Goal: Task Accomplishment & Management: Complete application form

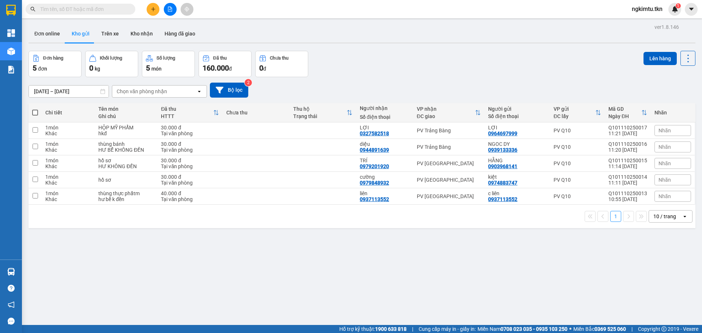
click at [150, 7] on button at bounding box center [153, 9] width 13 height 13
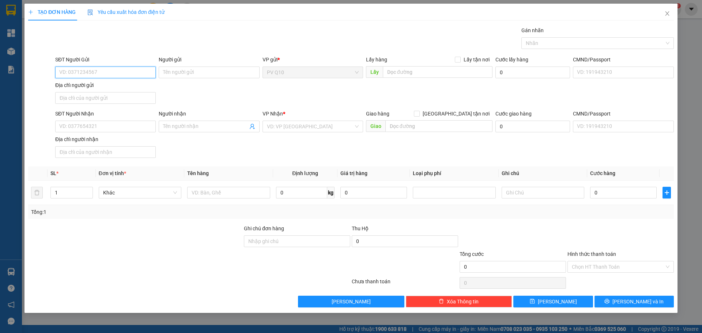
click at [105, 70] on input "SĐT Người Gửi" at bounding box center [105, 73] width 101 height 12
click at [112, 83] on div "0926238239 - ÁN" at bounding box center [105, 87] width 101 height 12
type input "0926238239"
type input "ÁN"
type input "0977349999"
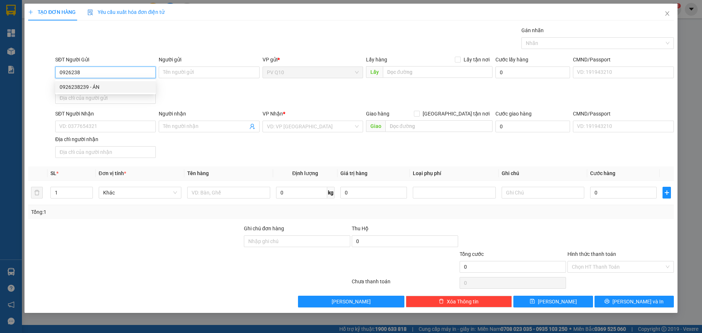
type input "HIỆP CAO"
type input "40.000"
type input "0926238239"
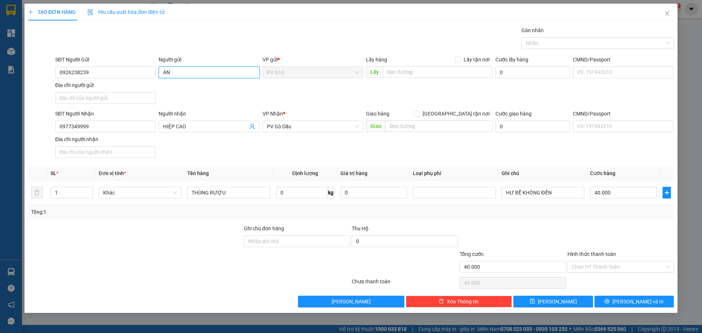
drag, startPoint x: 185, startPoint y: 67, endPoint x: 164, endPoint y: 77, distance: 23.6
click at [164, 77] on input "ÁN" at bounding box center [209, 73] width 101 height 12
type input "cty việt âu việt á"
click at [625, 269] on input "Hình thức thanh toán" at bounding box center [618, 266] width 93 height 11
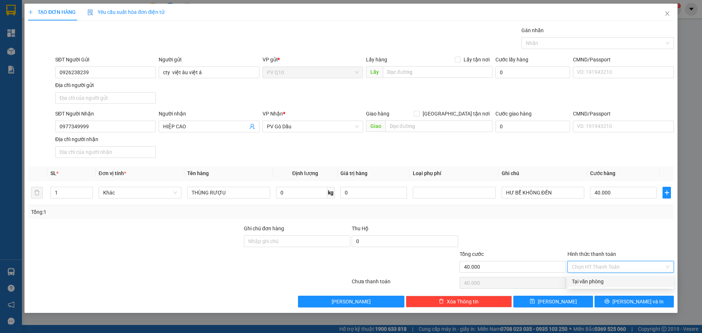
click at [612, 285] on div "Tại văn phòng" at bounding box center [621, 282] width 98 height 8
type input "0"
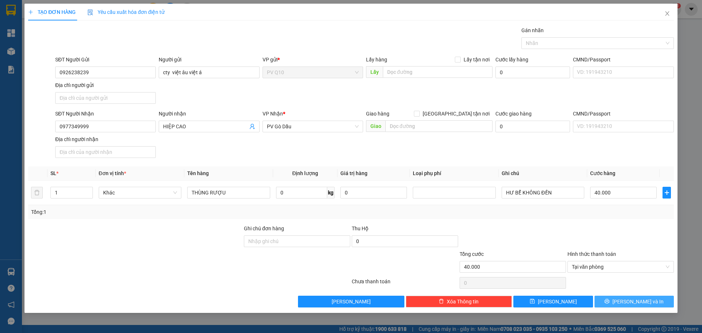
click at [628, 301] on span "[PERSON_NAME] và In" at bounding box center [638, 302] width 51 height 8
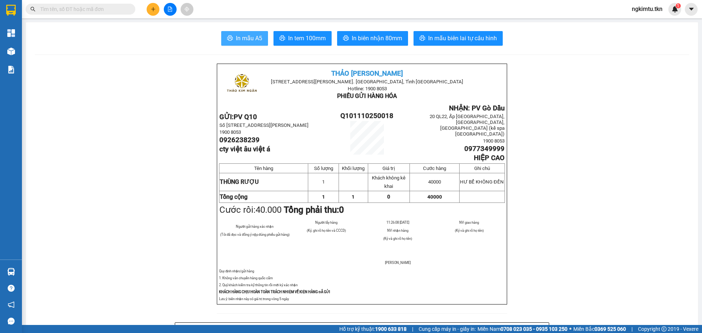
drag, startPoint x: 260, startPoint y: 26, endPoint x: 260, endPoint y: 32, distance: 5.9
click at [256, 38] on span "In mẫu A5" at bounding box center [249, 38] width 26 height 9
